Goal: Obtain resource: Download file/media

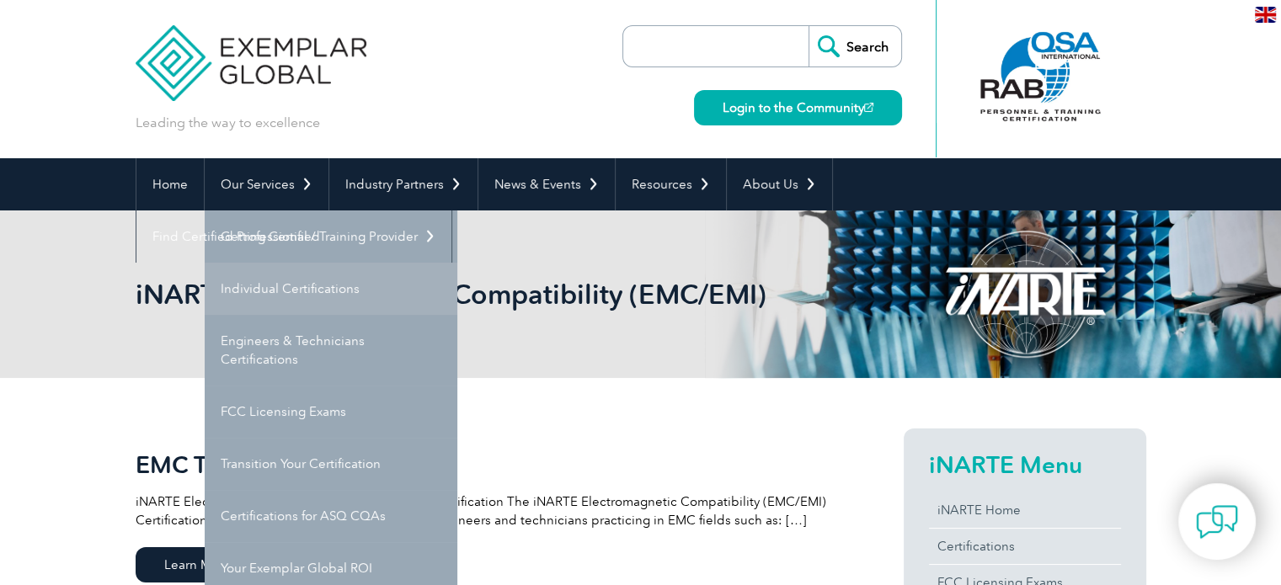
click at [273, 280] on link "Individual Certifications" at bounding box center [331, 289] width 253 height 52
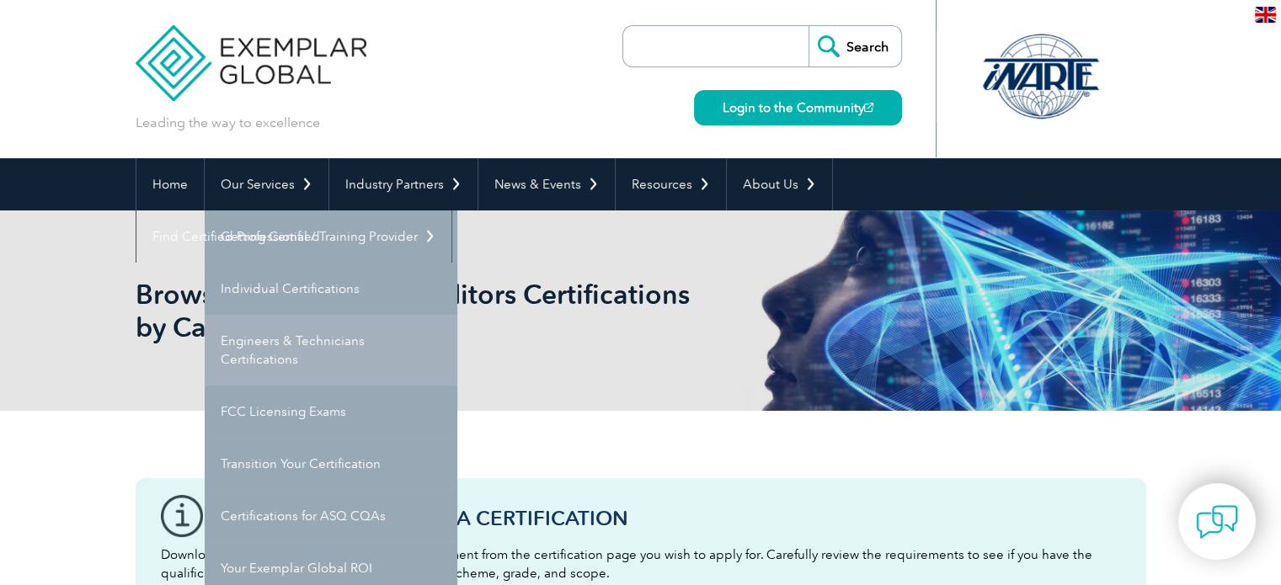
click at [285, 328] on link "Engineers & Technicians Certifications" at bounding box center [331, 350] width 253 height 71
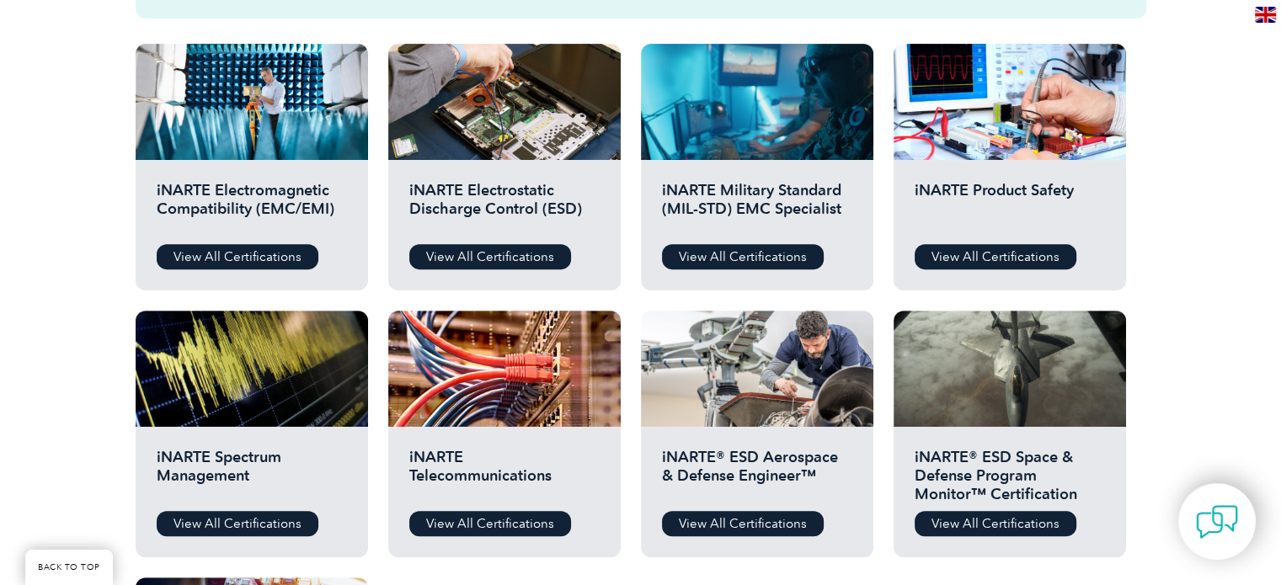
scroll to position [702, 0]
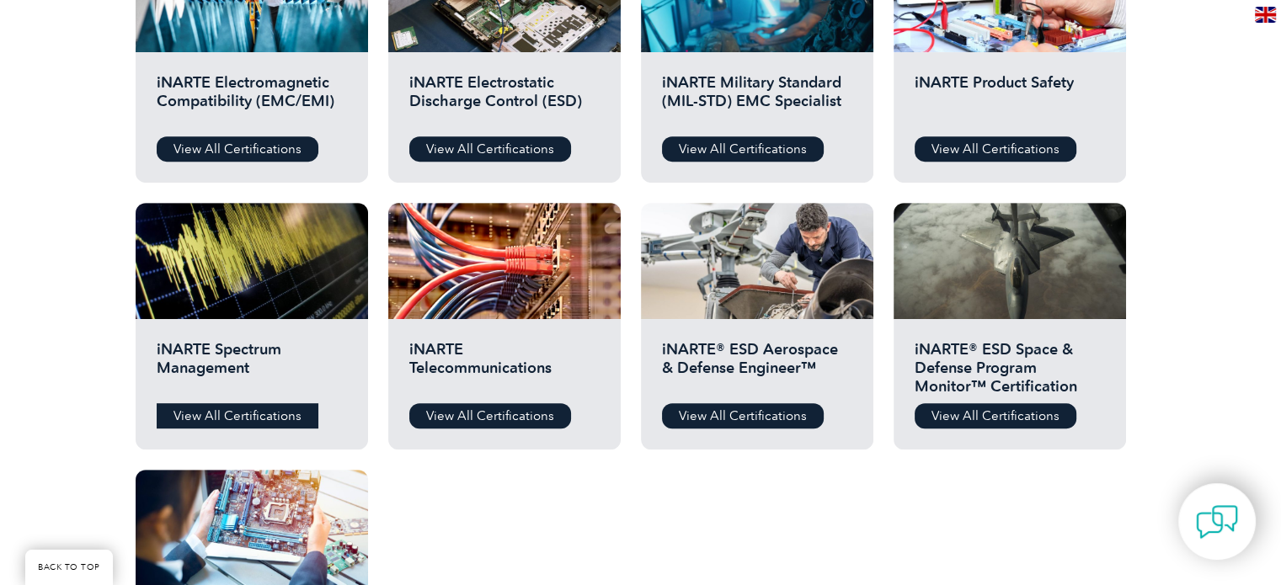
click at [266, 422] on link "View All Certifications" at bounding box center [238, 415] width 162 height 25
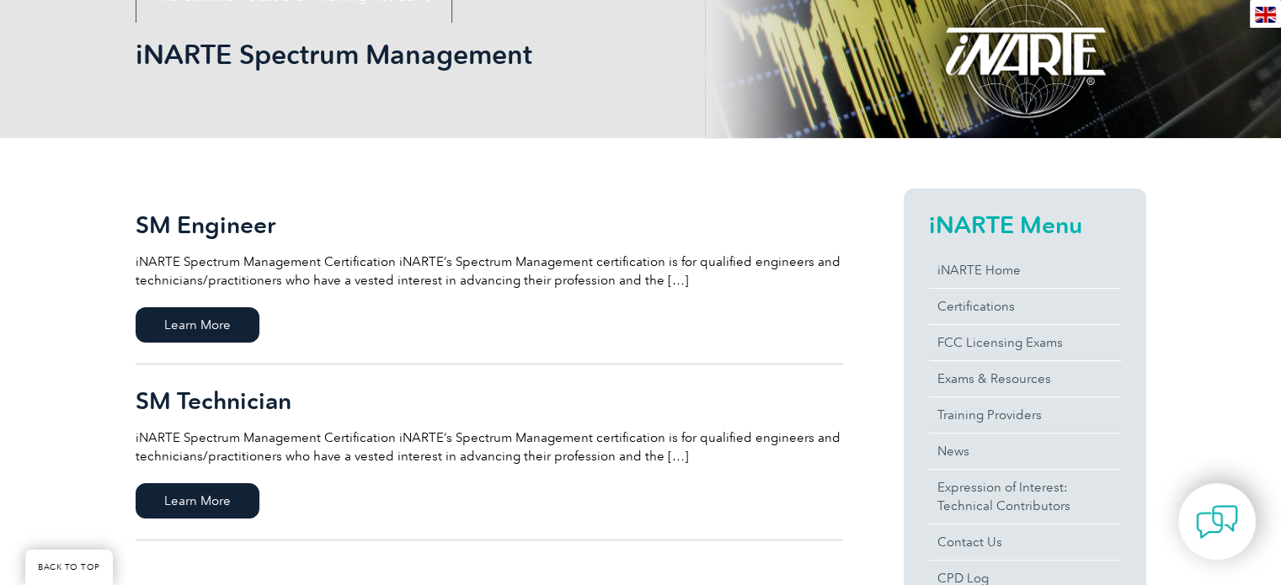
scroll to position [251, 0]
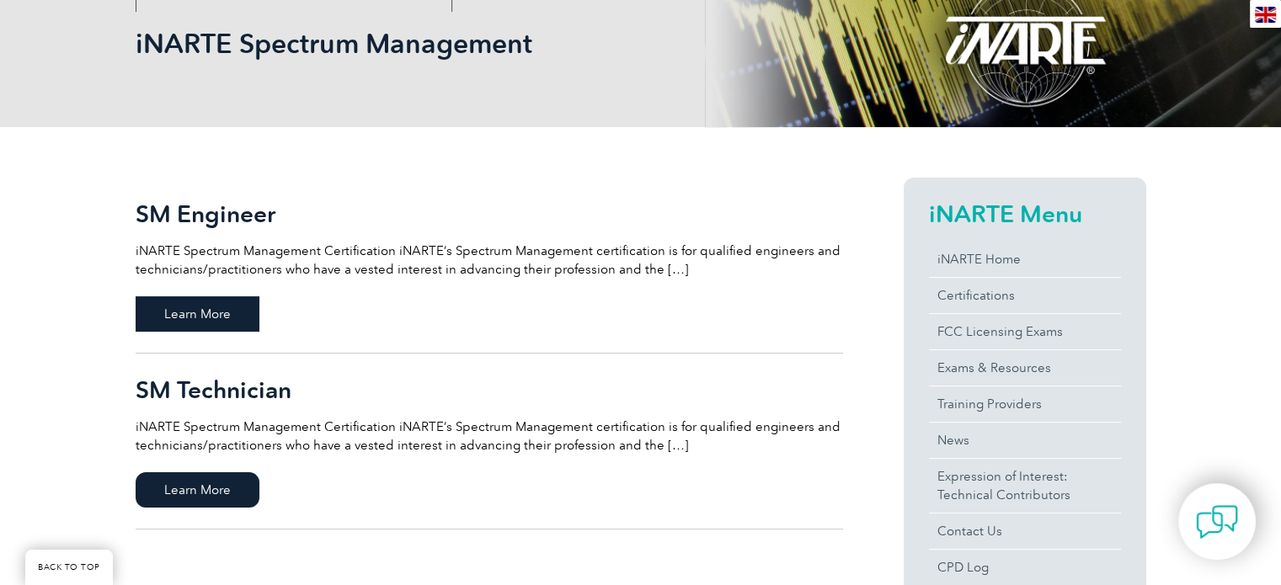
click at [184, 308] on span "Learn More" at bounding box center [198, 313] width 124 height 35
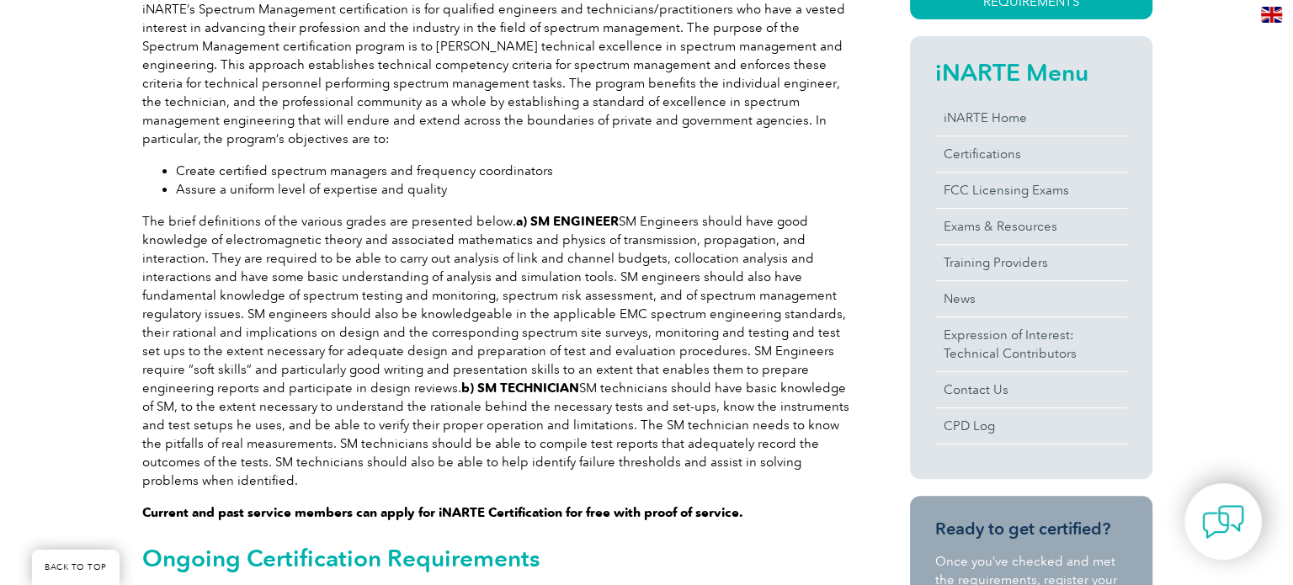
scroll to position [305, 0]
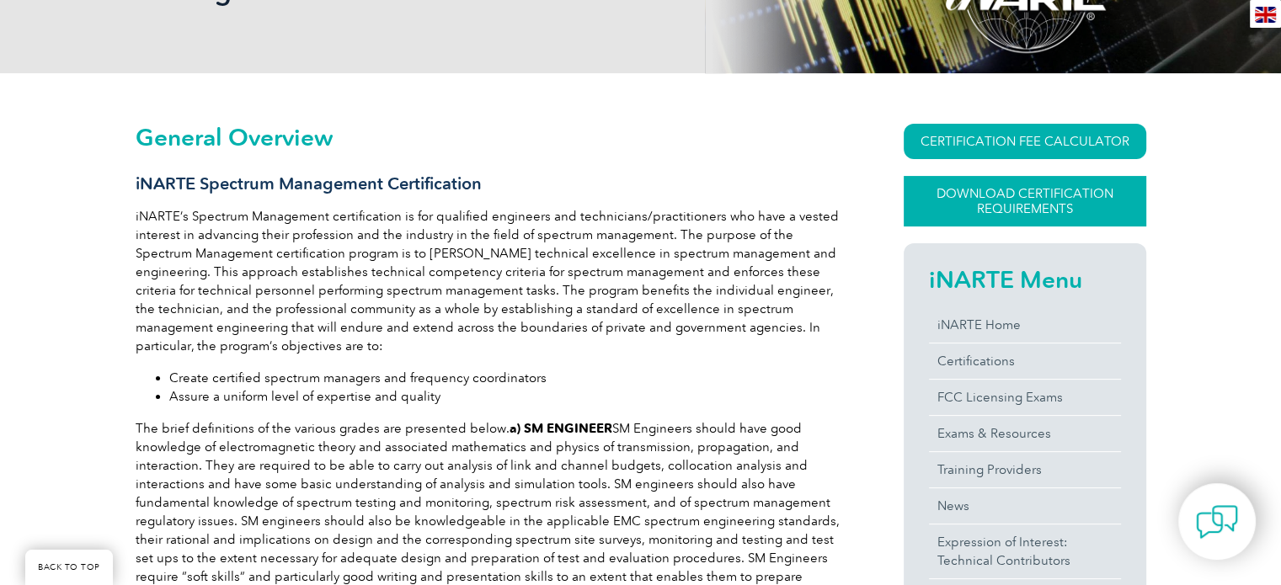
click at [990, 189] on link "Download Certification Requirements" at bounding box center [1024, 201] width 242 height 51
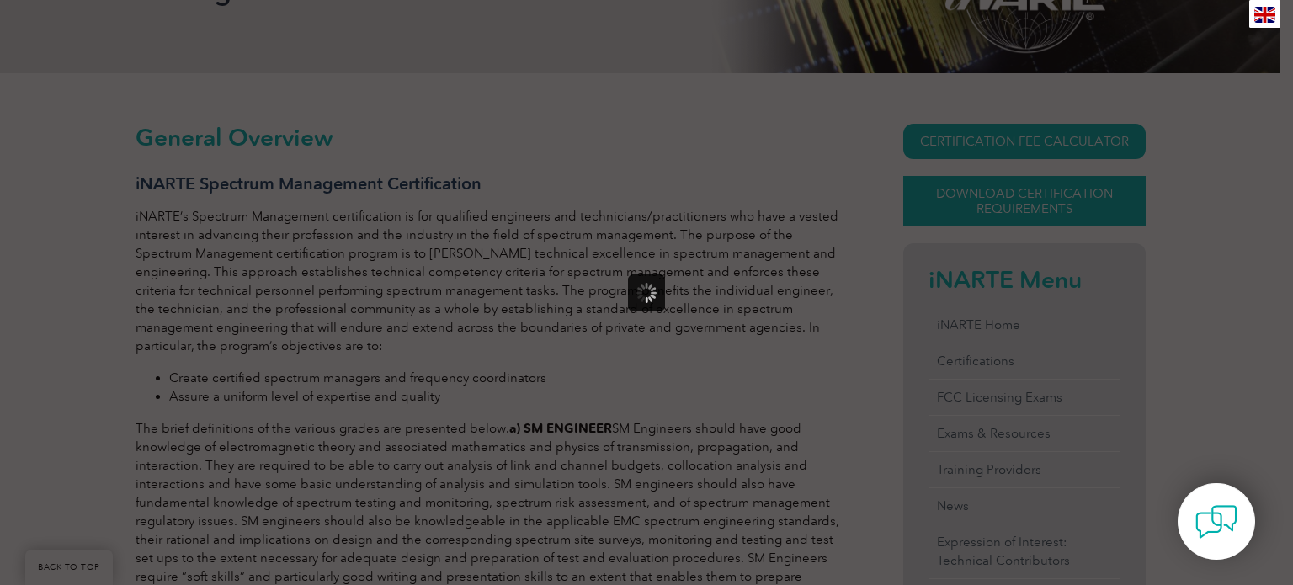
scroll to position [0, 0]
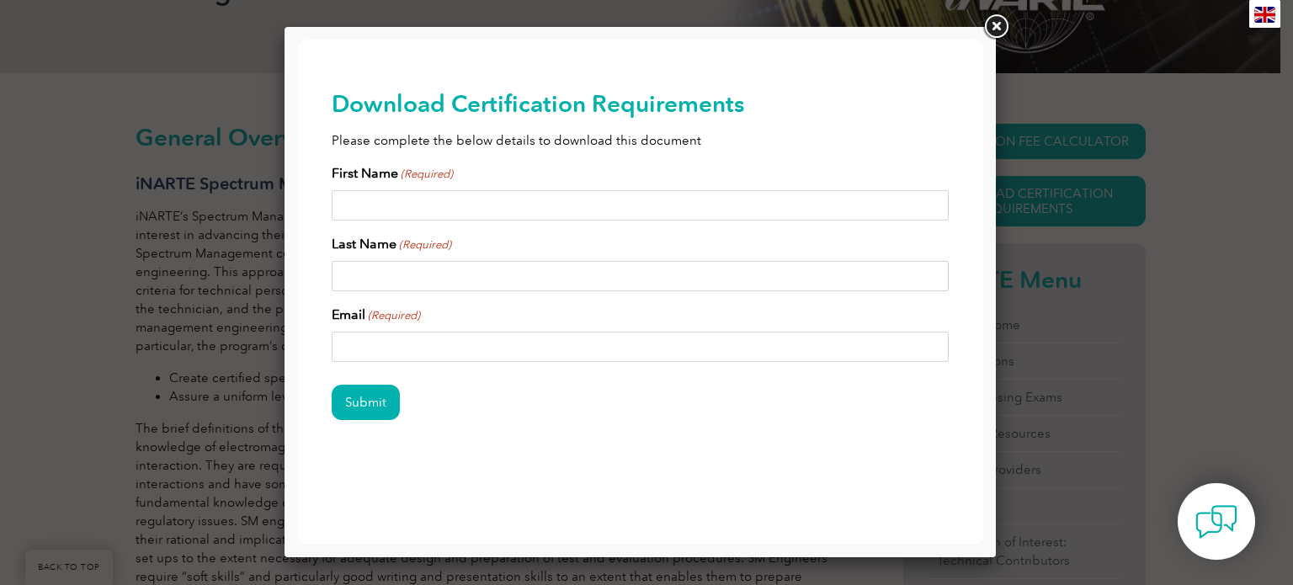
click at [605, 212] on input "First Name (Required)" at bounding box center [641, 205] width 618 height 30
type input "[PERSON_NAME]"
click at [557, 272] on input "Last Name (Required)" at bounding box center [641, 276] width 618 height 30
type input "king"
click at [519, 343] on input "Email (Required)" at bounding box center [641, 347] width 618 height 30
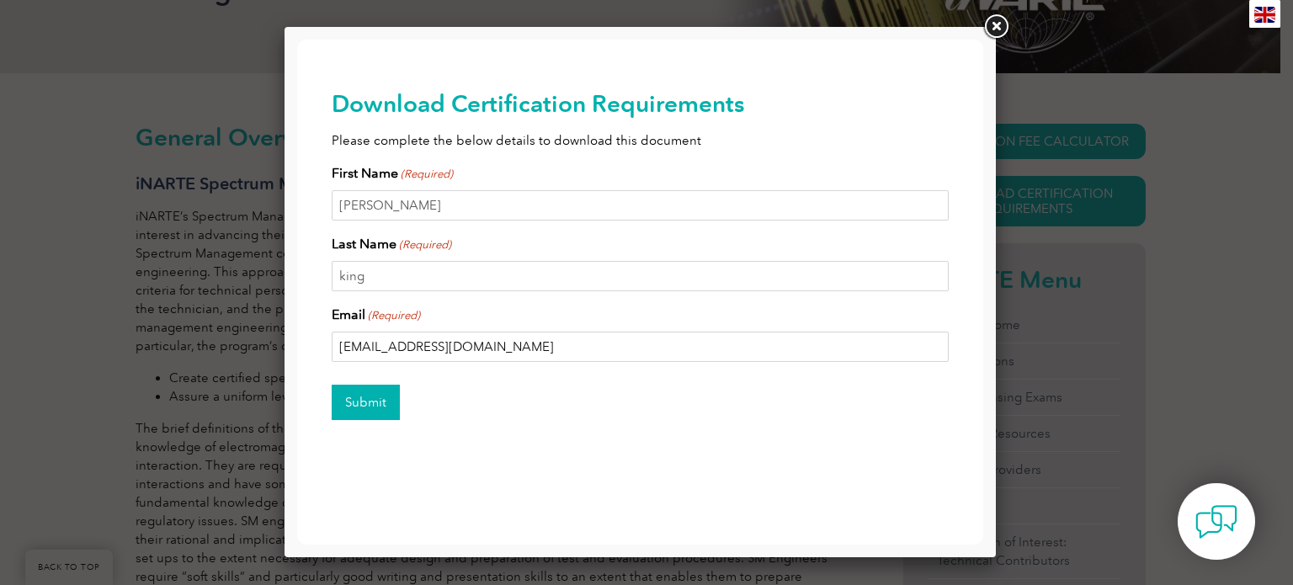
type input "[EMAIL_ADDRESS][DOMAIN_NAME]"
click at [367, 419] on input "Submit" at bounding box center [366, 402] width 68 height 35
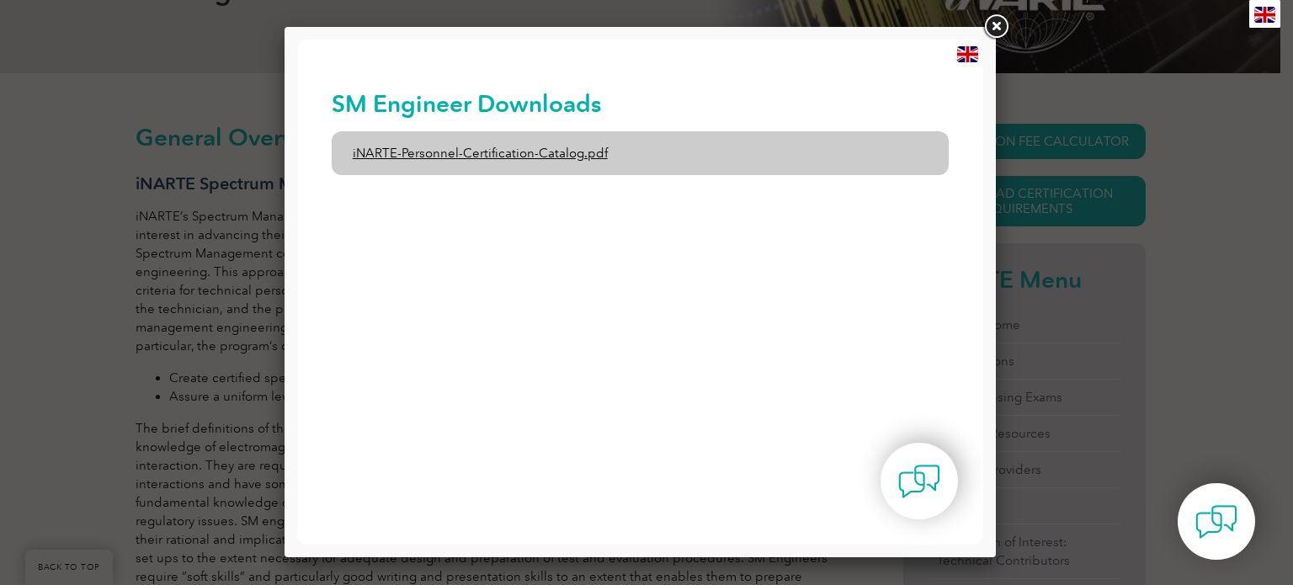
click at [535, 150] on link "iNARTE-Personnel-Certification-Catalog.pdf" at bounding box center [641, 153] width 618 height 44
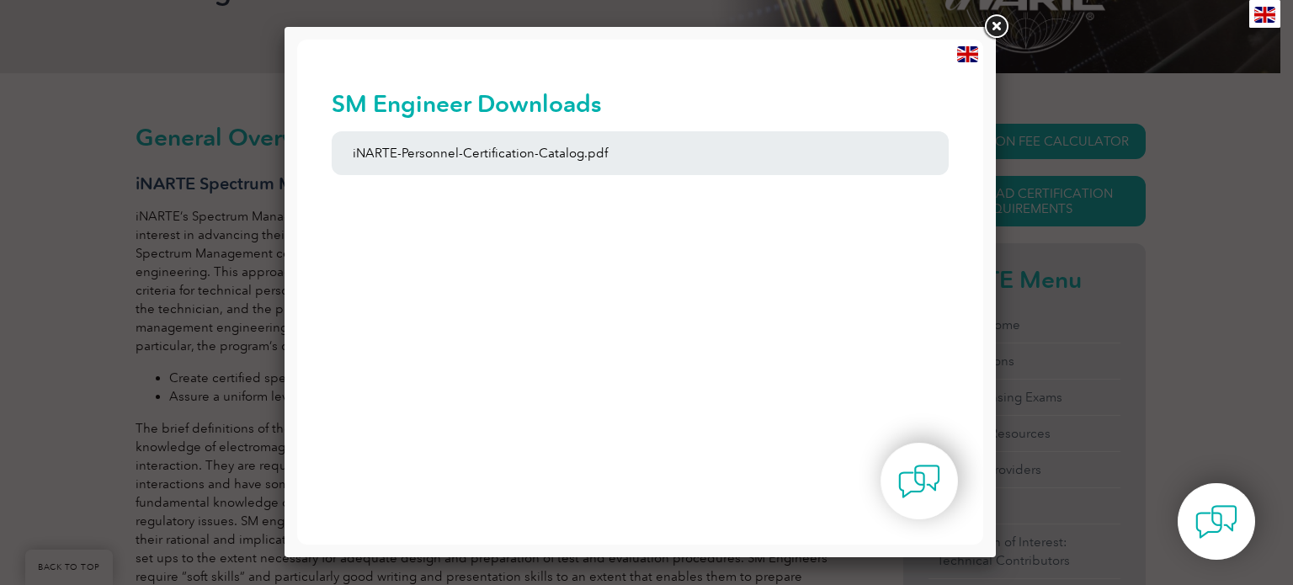
click at [995, 29] on link at bounding box center [996, 27] width 30 height 30
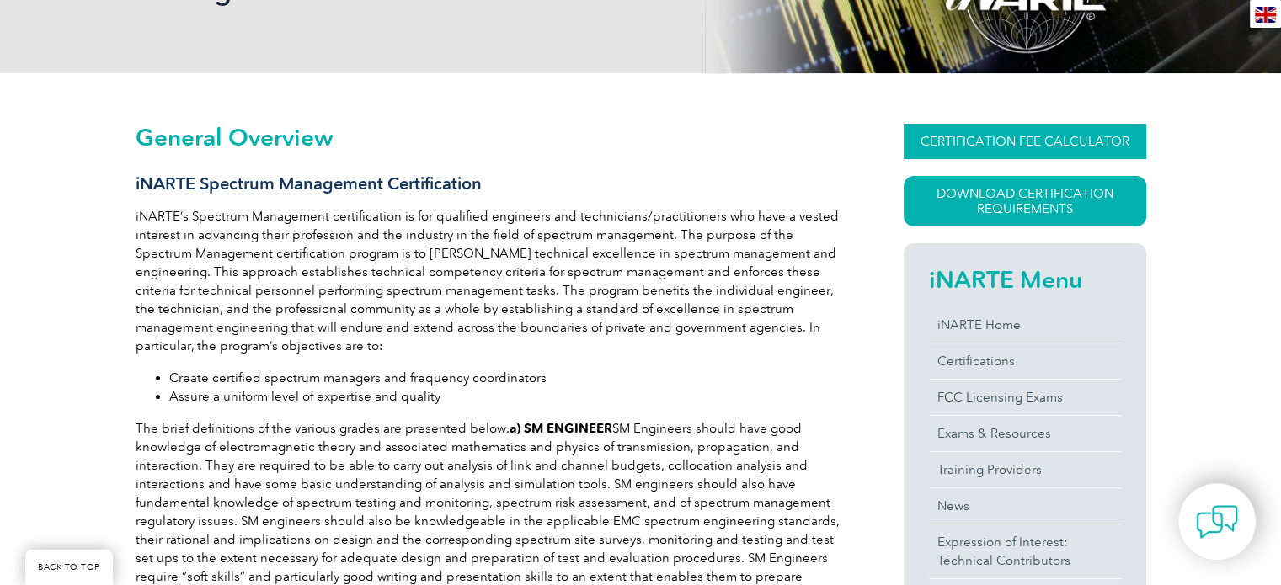
click at [983, 141] on link "CERTIFICATION FEE CALCULATOR" at bounding box center [1024, 141] width 242 height 35
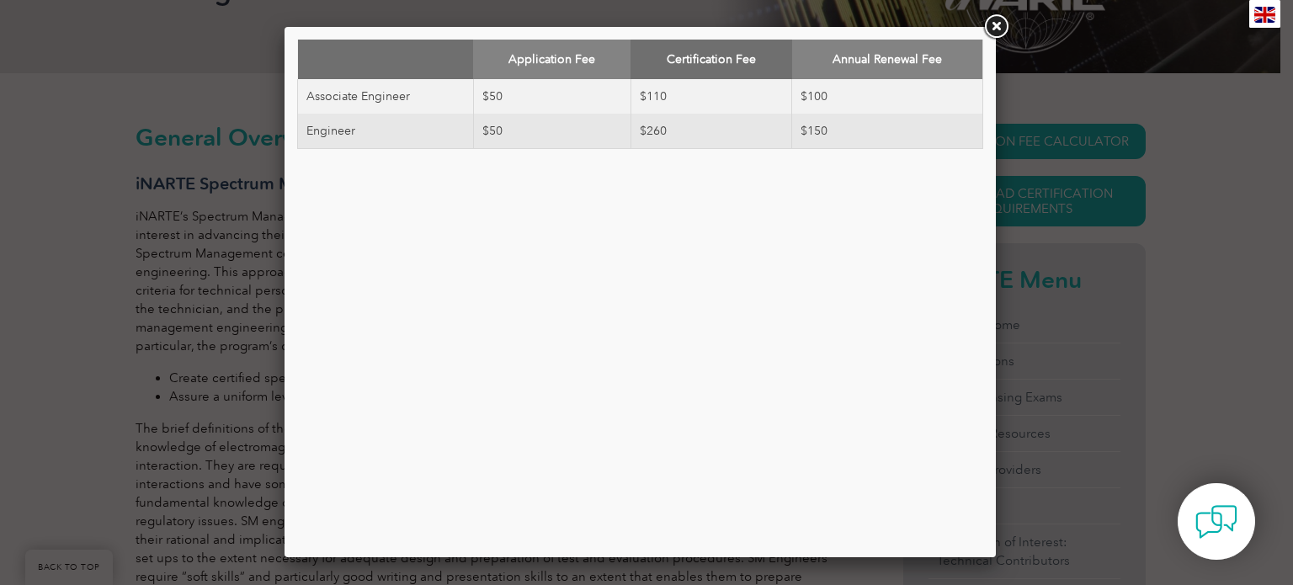
click at [995, 27] on link at bounding box center [996, 27] width 30 height 30
